Goal: Check status: Check status

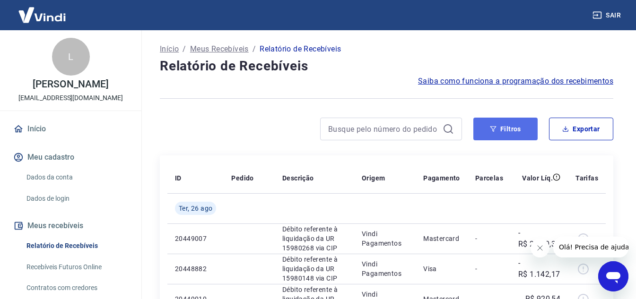
click at [516, 135] on button "Filtros" at bounding box center [505, 129] width 64 height 23
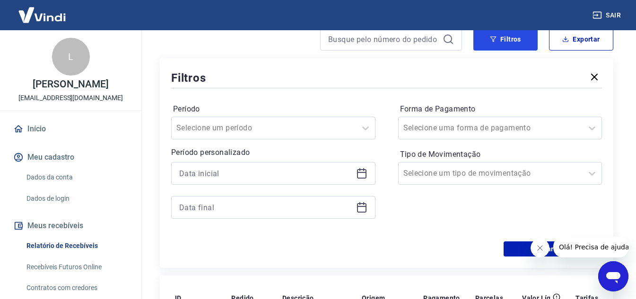
scroll to position [142, 0]
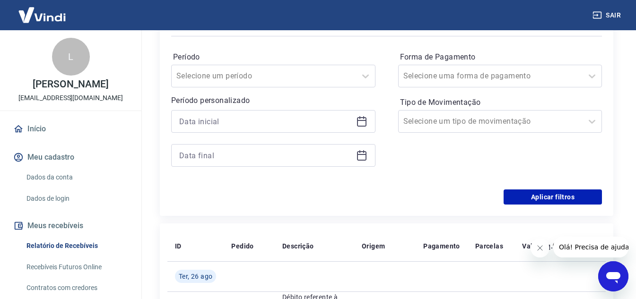
click at [360, 125] on icon at bounding box center [361, 121] width 11 height 11
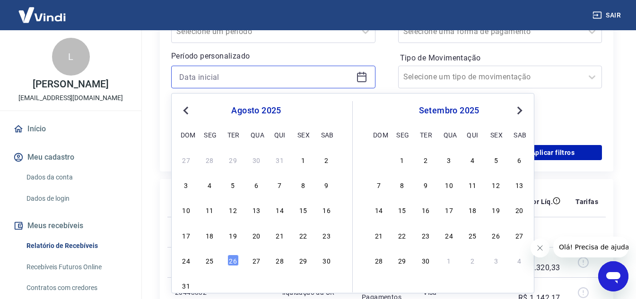
scroll to position [236, 0]
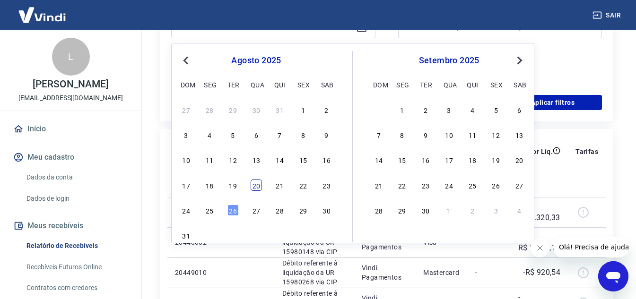
click at [254, 191] on div "20" at bounding box center [256, 185] width 11 height 11
type input "[DATE]"
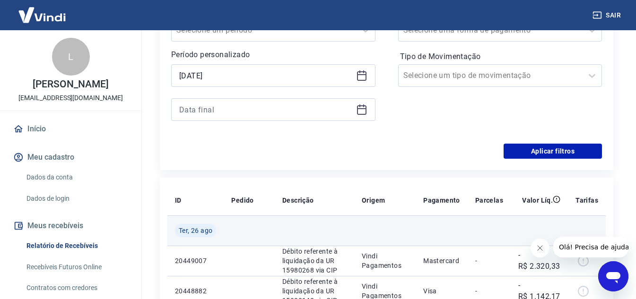
scroll to position [142, 0]
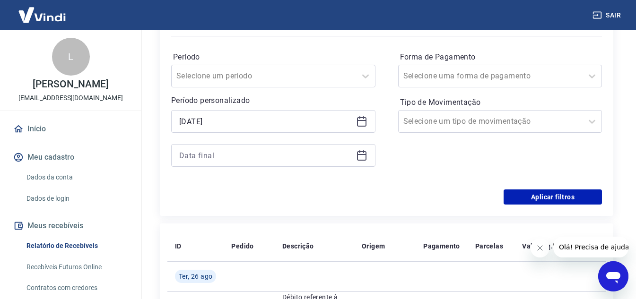
click at [364, 159] on icon at bounding box center [361, 155] width 11 height 11
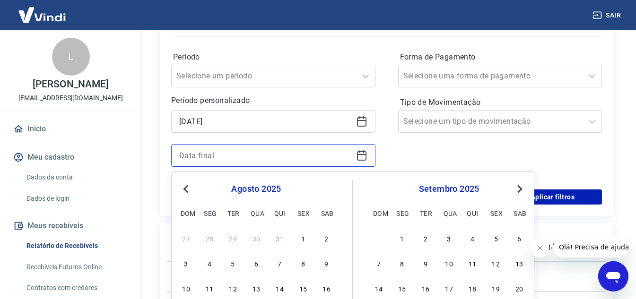
scroll to position [284, 0]
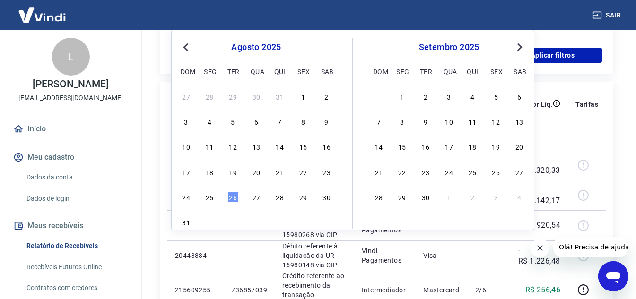
drag, startPoint x: 285, startPoint y: 173, endPoint x: 296, endPoint y: 174, distance: 11.8
click at [296, 174] on div "17 18 19 20 21 22 23" at bounding box center [256, 172] width 154 height 14
click at [299, 175] on div "22" at bounding box center [302, 171] width 11 height 11
type input "[DATE]"
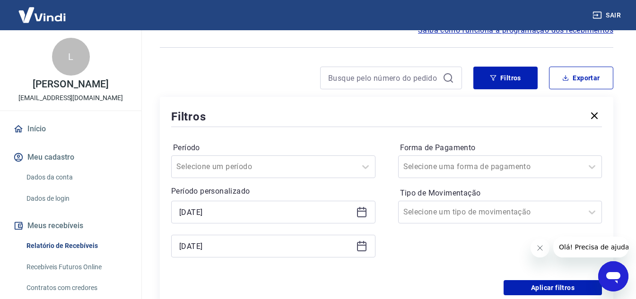
scroll to position [47, 0]
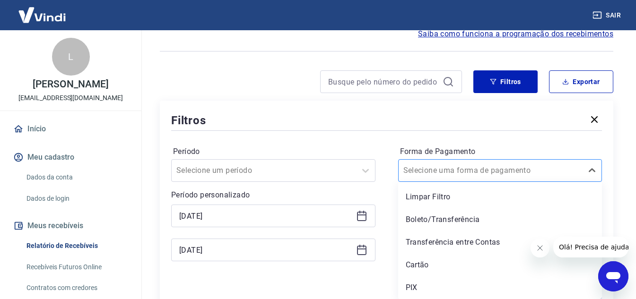
click at [460, 170] on input "Forma de Pagamento" at bounding box center [451, 170] width 96 height 11
click at [426, 282] on div "PIX" at bounding box center [500, 287] width 204 height 19
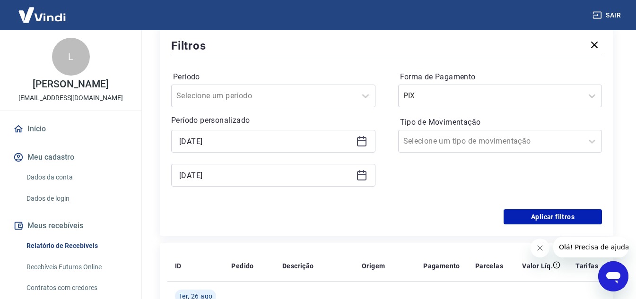
scroll to position [142, 0]
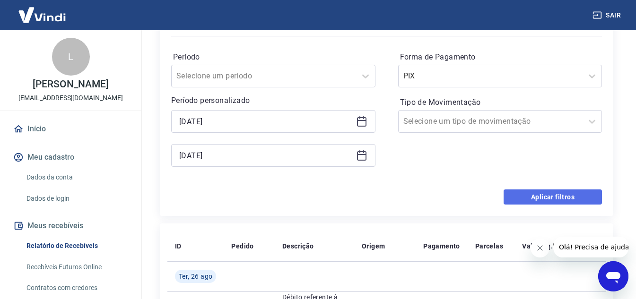
click at [523, 197] on button "Aplicar filtros" at bounding box center [553, 197] width 98 height 15
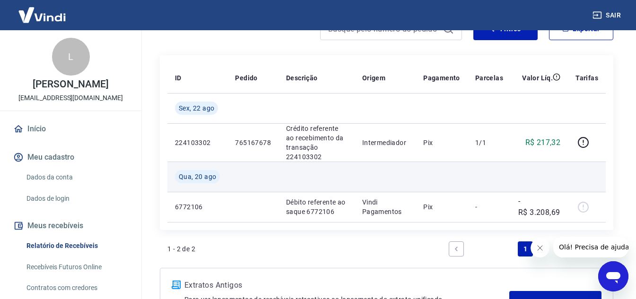
scroll to position [47, 0]
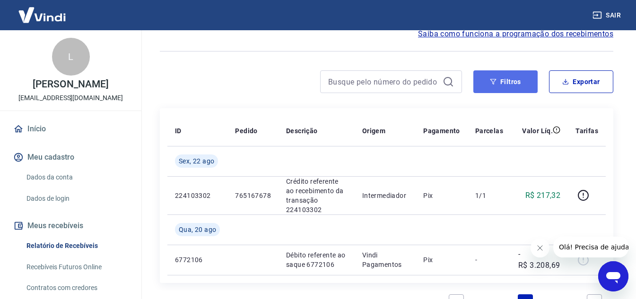
click at [495, 88] on button "Filtros" at bounding box center [505, 81] width 64 height 23
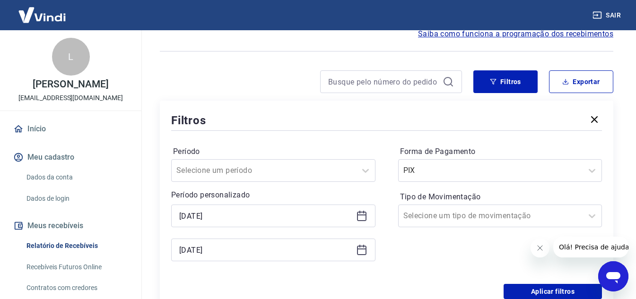
click at [359, 218] on icon at bounding box center [361, 215] width 11 height 11
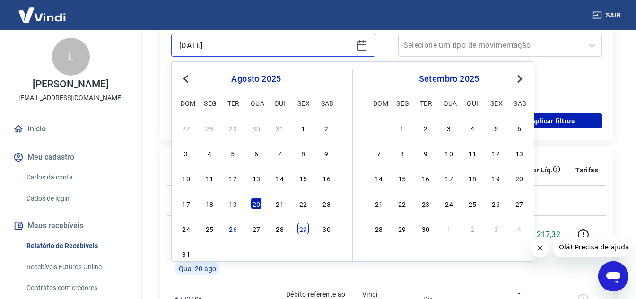
scroll to position [236, 0]
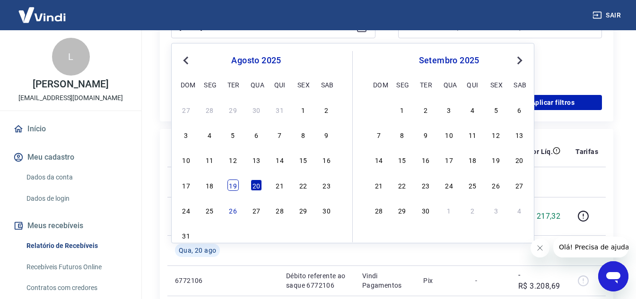
click at [236, 185] on div "19" at bounding box center [232, 185] width 11 height 11
type input "[DATE]"
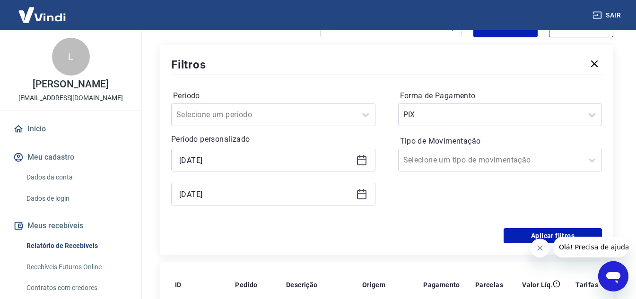
scroll to position [95, 0]
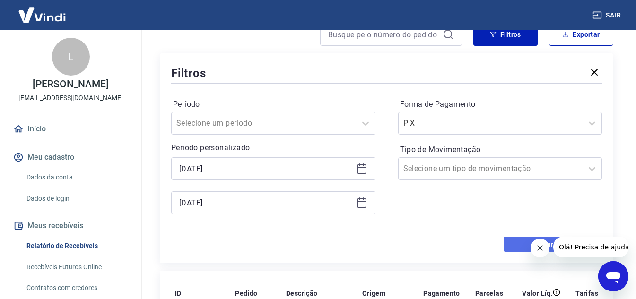
click at [512, 244] on button "Aplicar filtros" at bounding box center [553, 244] width 98 height 15
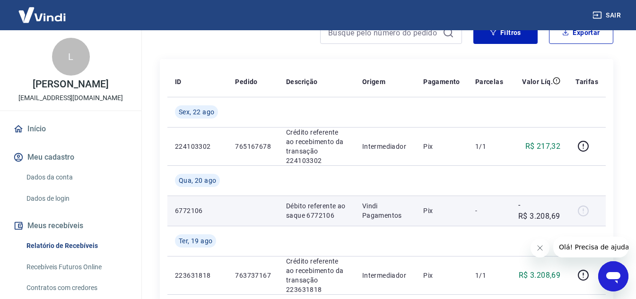
scroll to position [142, 0]
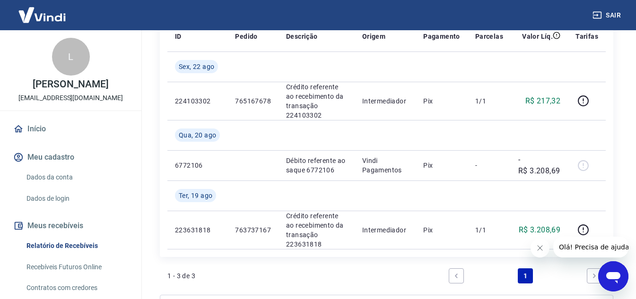
click at [538, 248] on icon "Fechar mensagem da empresa" at bounding box center [540, 248] width 8 height 8
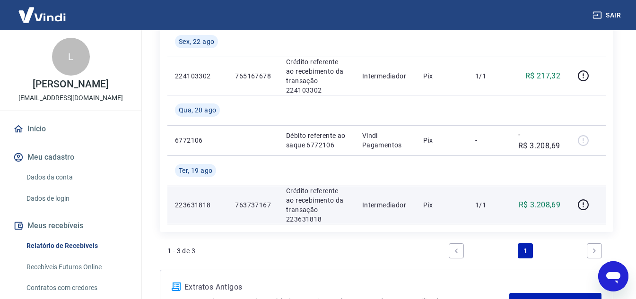
scroll to position [189, 0]
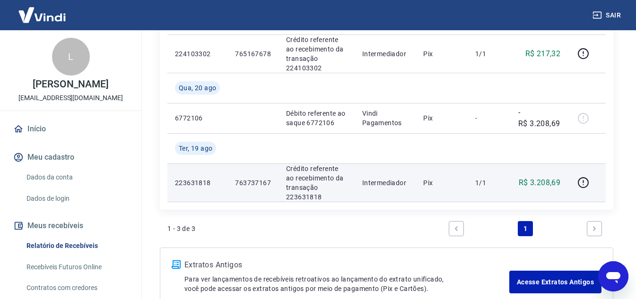
click at [202, 186] on p "223631818" at bounding box center [197, 182] width 45 height 9
copy p "223631818"
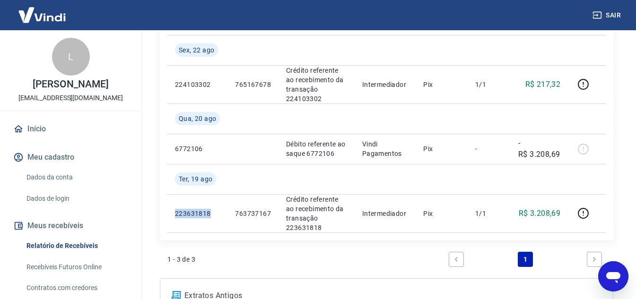
scroll to position [142, 0]
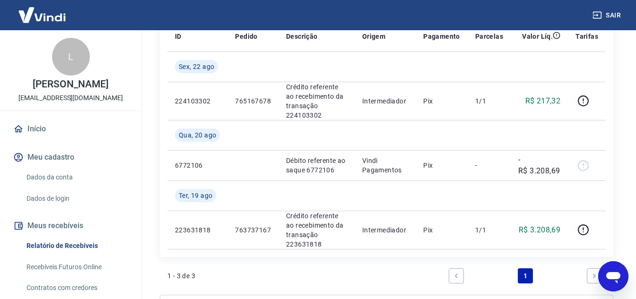
click at [422, 269] on div "1 - 3 de 3 1" at bounding box center [386, 276] width 438 height 23
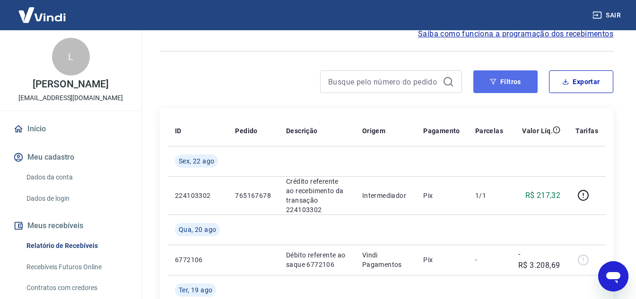
click at [499, 82] on button "Filtros" at bounding box center [505, 81] width 64 height 23
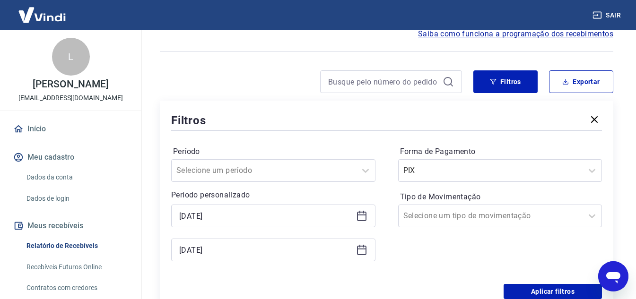
click at [363, 252] on icon at bounding box center [361, 249] width 11 height 11
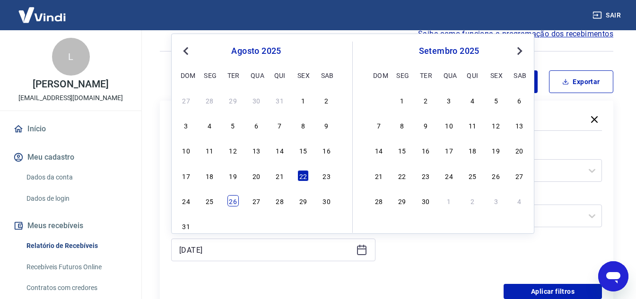
click at [230, 203] on div "26" at bounding box center [232, 200] width 11 height 11
type input "[DATE]"
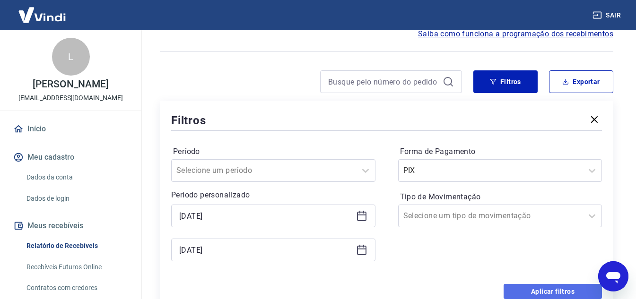
click at [556, 292] on button "Aplicar filtros" at bounding box center [553, 291] width 98 height 15
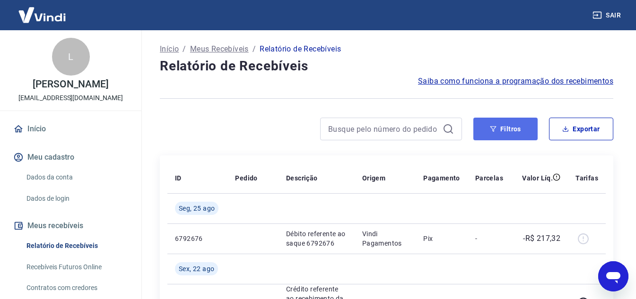
click at [477, 132] on button "Filtros" at bounding box center [505, 129] width 64 height 23
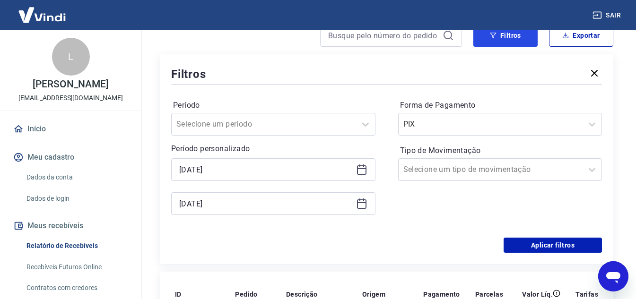
scroll to position [95, 0]
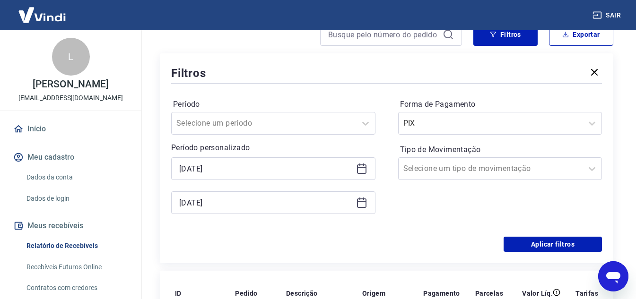
click at [357, 163] on icon at bounding box center [361, 168] width 11 height 11
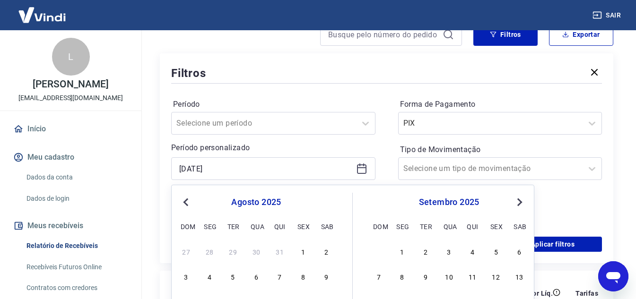
click at [332, 74] on div "Filtros" at bounding box center [386, 73] width 431 height 17
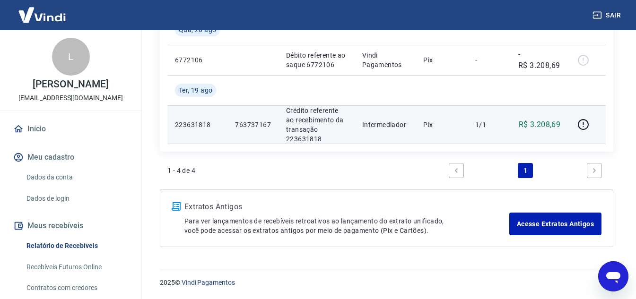
scroll to position [470, 0]
